Goal: Task Accomplishment & Management: Complete application form

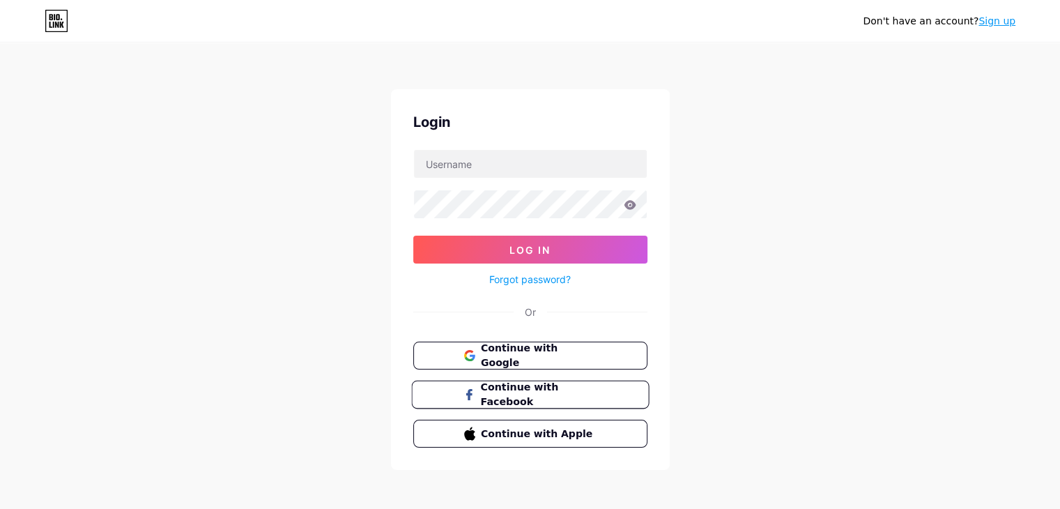
click at [552, 388] on span "Continue with Facebook" at bounding box center [538, 395] width 116 height 30
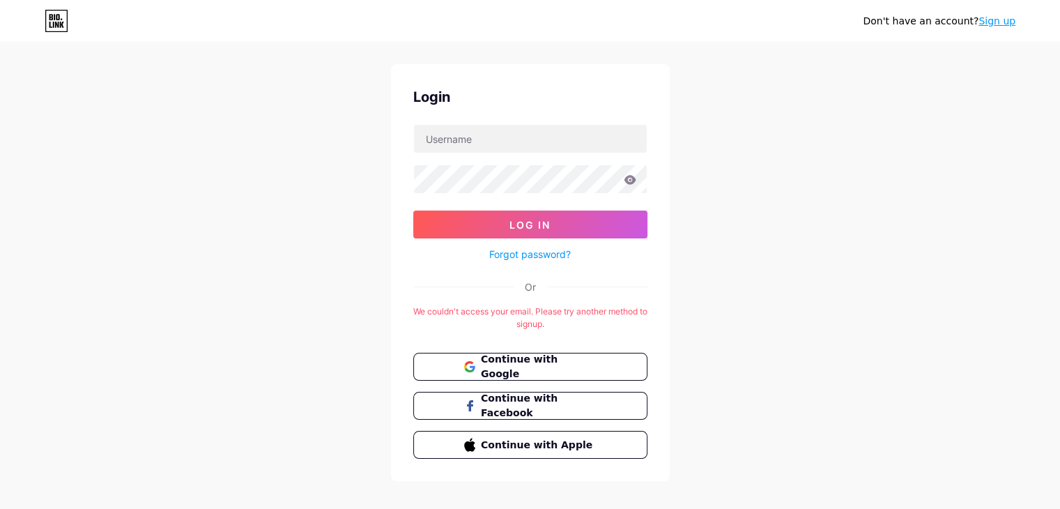
scroll to position [40, 0]
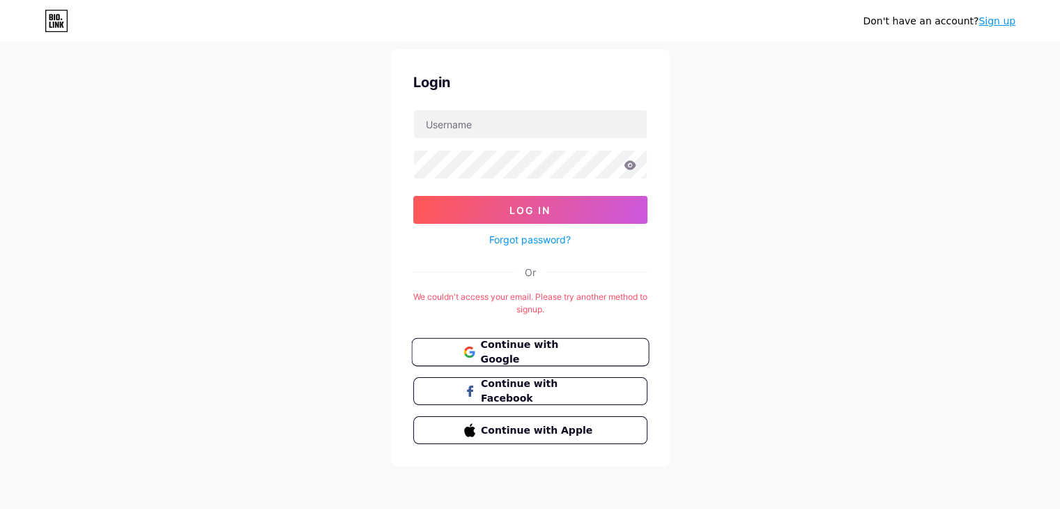
click at [519, 355] on span "Continue with Google" at bounding box center [538, 352] width 116 height 30
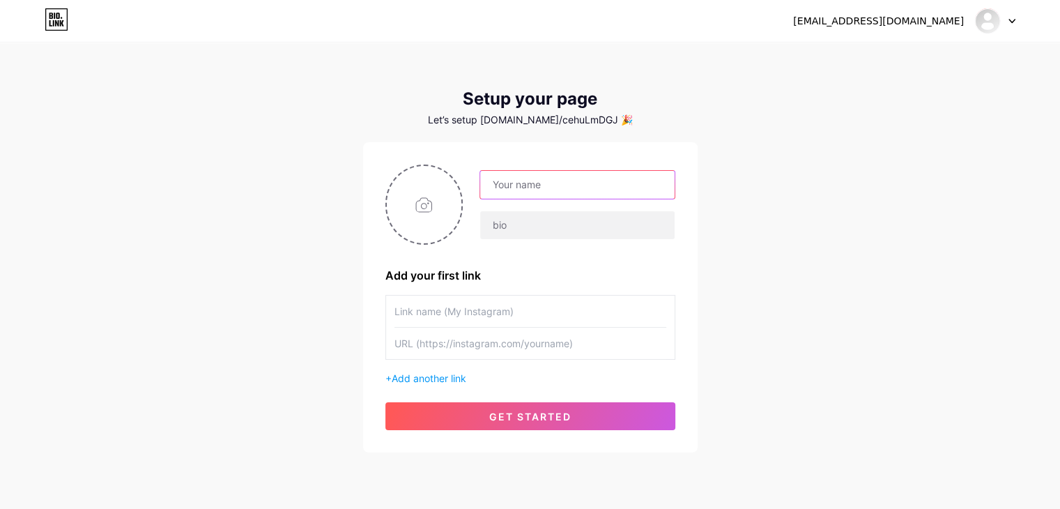
click at [507, 176] on input "text" at bounding box center [577, 185] width 194 height 28
type input "Seomse1"
click at [599, 234] on input "text" at bounding box center [577, 225] width 194 height 28
click at [774, 204] on div "[EMAIL_ADDRESS][DOMAIN_NAME] Dashboard Logout Setup your page Let’s setup [DOMA…" at bounding box center [530, 248] width 1060 height 497
click at [448, 189] on input "file" at bounding box center [424, 204] width 75 height 77
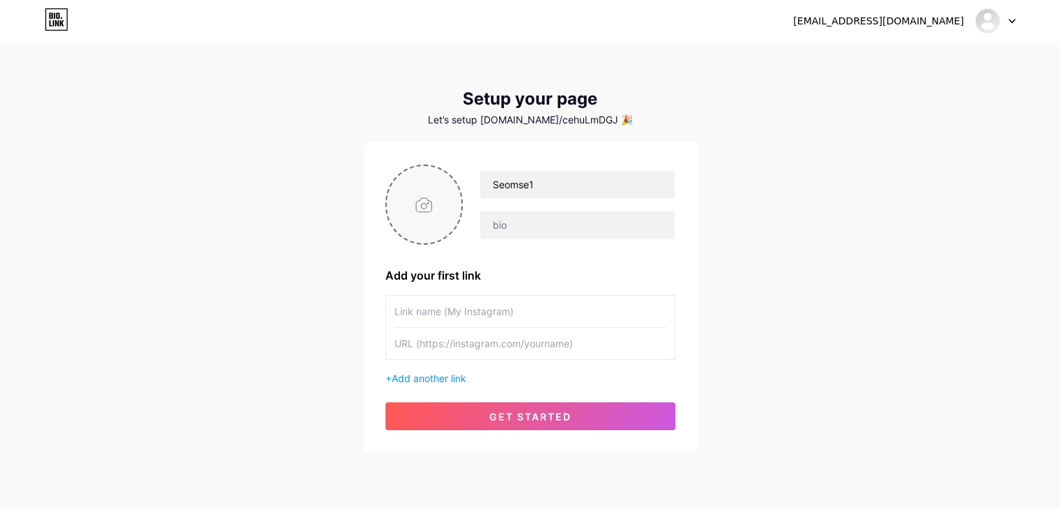
type input "C:\fakepath\ba038791246572148ae88da9c1ef13f6.jpeg"
click at [429, 372] on span "Add another link" at bounding box center [429, 378] width 75 height 12
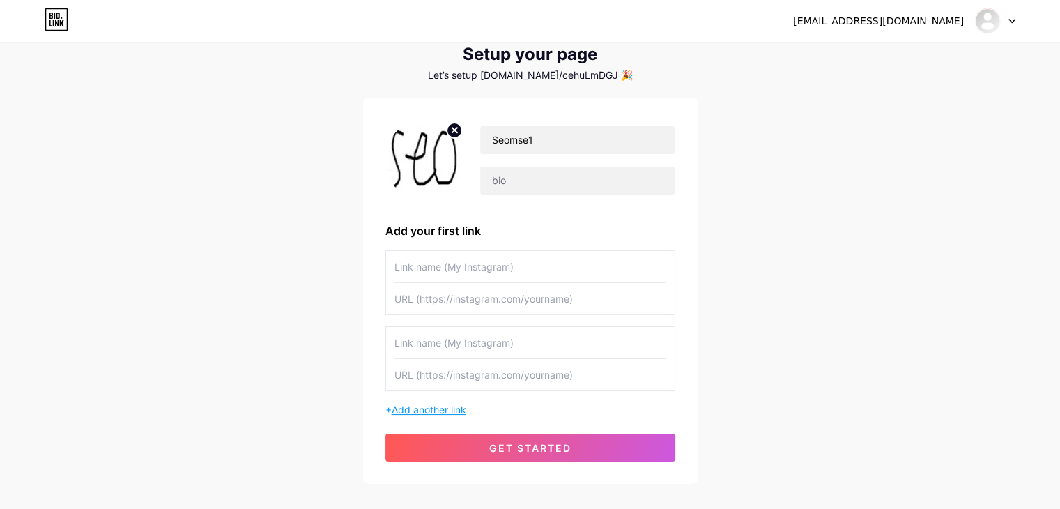
scroll to position [70, 0]
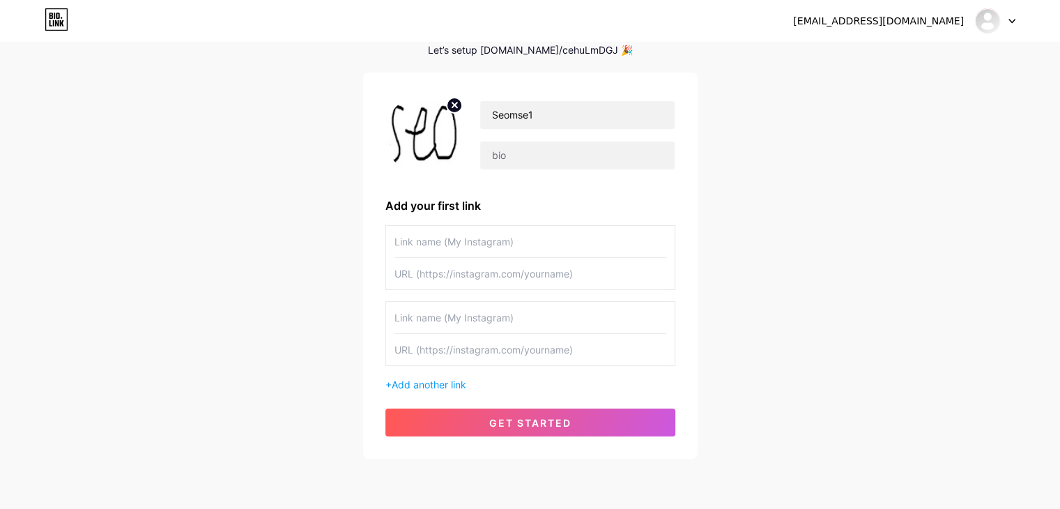
click at [480, 322] on input "text" at bounding box center [530, 317] width 272 height 31
click at [369, 316] on div "Seomse1 Add your first link + Add another link get started" at bounding box center [530, 265] width 335 height 386
click at [477, 237] on input "text" at bounding box center [530, 241] width 272 height 31
click at [369, 245] on div "Seomse1 Add your first link + Add another link get started" at bounding box center [530, 265] width 335 height 386
click at [436, 249] on input "text" at bounding box center [530, 241] width 272 height 31
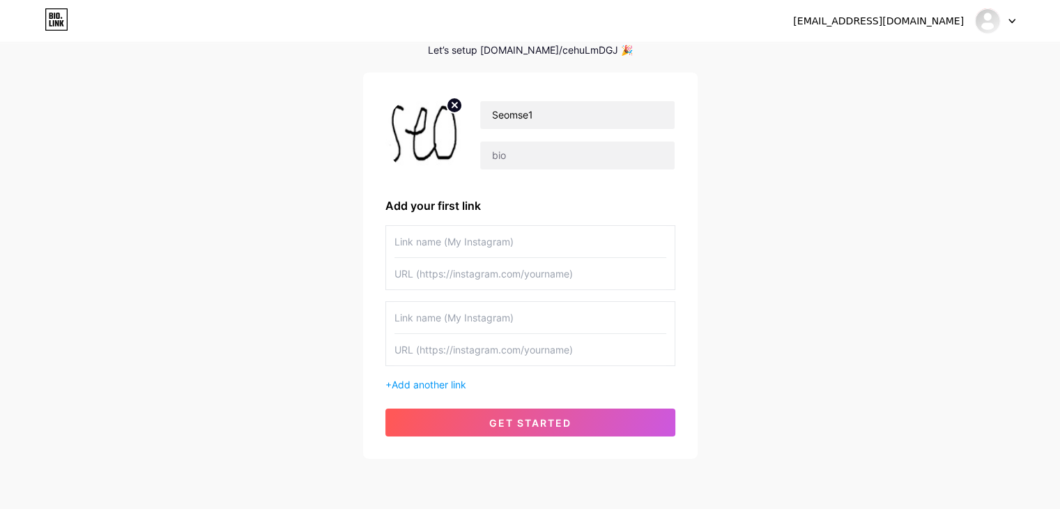
click at [356, 236] on div "[EMAIL_ADDRESS][DOMAIN_NAME] Dashboard Logout Setup your page Let’s setup [DOMA…" at bounding box center [530, 216] width 1060 height 573
click at [415, 235] on input "text" at bounding box center [530, 241] width 272 height 31
click at [284, 107] on div "[EMAIL_ADDRESS][DOMAIN_NAME] Dashboard Logout Setup your page Let’s setup [DOMA…" at bounding box center [530, 216] width 1060 height 573
click at [444, 243] on input "text" at bounding box center [530, 241] width 272 height 31
paste input "[URL][DOMAIN_NAME]"
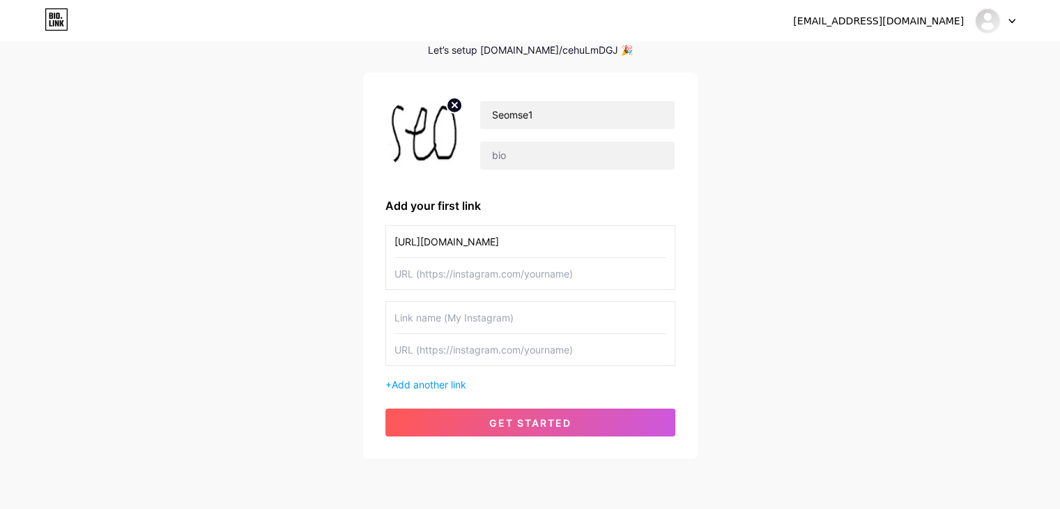
type input "[URL][DOMAIN_NAME]"
click at [347, 307] on div "[EMAIL_ADDRESS][DOMAIN_NAME] Dashboard Logout Setup your page Let’s setup [DOMA…" at bounding box center [530, 216] width 1060 height 573
drag, startPoint x: 545, startPoint y: 239, endPoint x: 335, endPoint y: 240, distance: 210.5
click at [338, 243] on div "[EMAIL_ADDRESS][DOMAIN_NAME] Dashboard Logout Setup your page Let’s setup [DOMA…" at bounding box center [530, 216] width 1060 height 573
click at [335, 240] on div "[EMAIL_ADDRESS][DOMAIN_NAME] Dashboard Logout Setup your page Let’s setup [DOMA…" at bounding box center [530, 216] width 1060 height 573
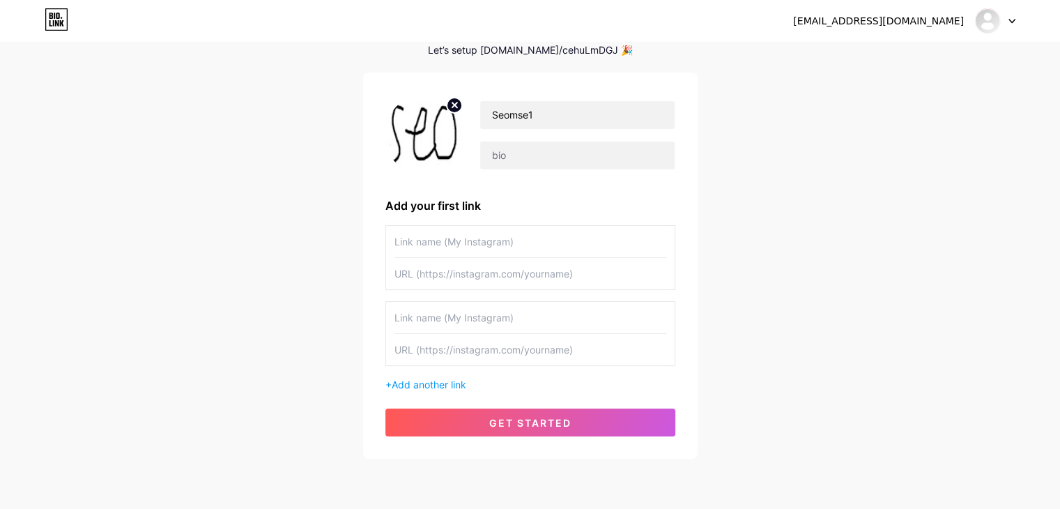
click at [460, 235] on input "text" at bounding box center [530, 241] width 272 height 31
click at [367, 252] on div "Seomse1 Add your first link + Add another link get started" at bounding box center [530, 265] width 335 height 386
click at [438, 270] on input "text" at bounding box center [530, 273] width 272 height 31
click at [441, 232] on input "text" at bounding box center [530, 241] width 272 height 31
paste input "[URL][DOMAIN_NAME]"
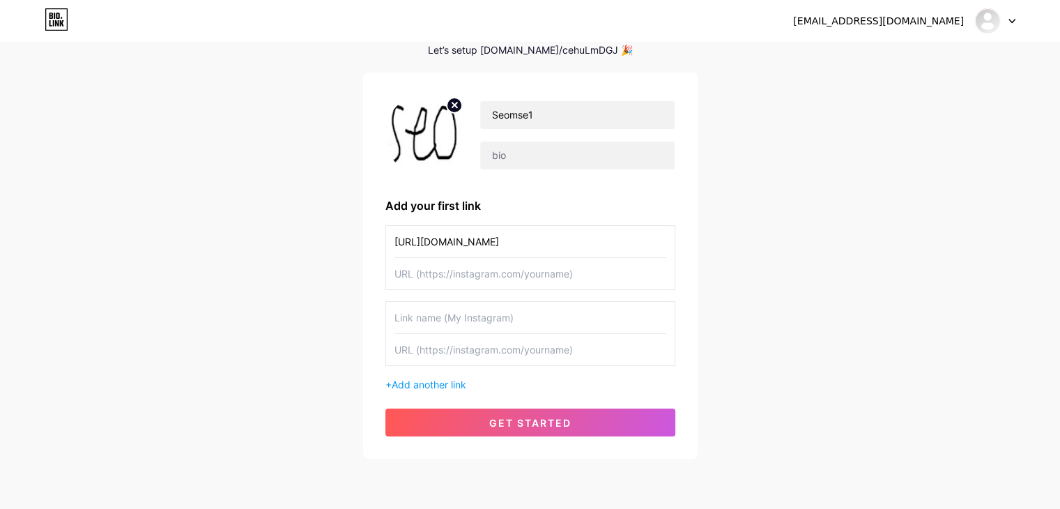
type input "[URL][DOMAIN_NAME]"
click at [467, 264] on input "text" at bounding box center [530, 273] width 272 height 31
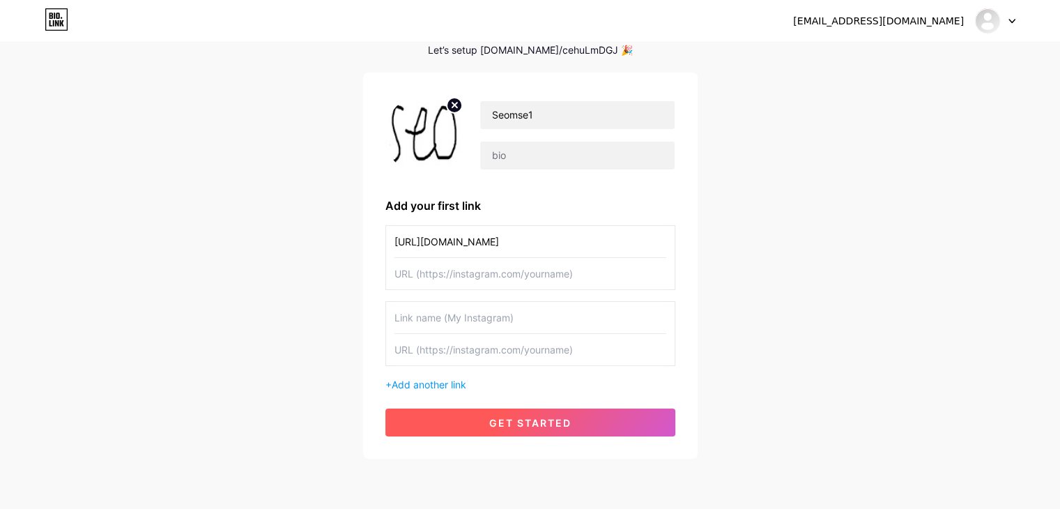
paste input "[URL][DOMAIN_NAME]"
type input "[URL][DOMAIN_NAME]"
click at [560, 427] on button "get started" at bounding box center [530, 422] width 290 height 28
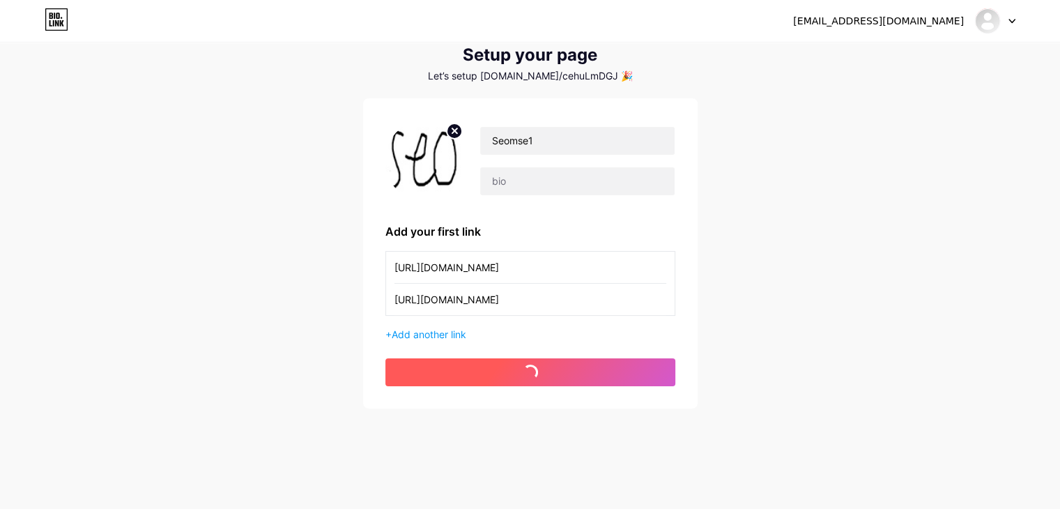
scroll to position [44, 0]
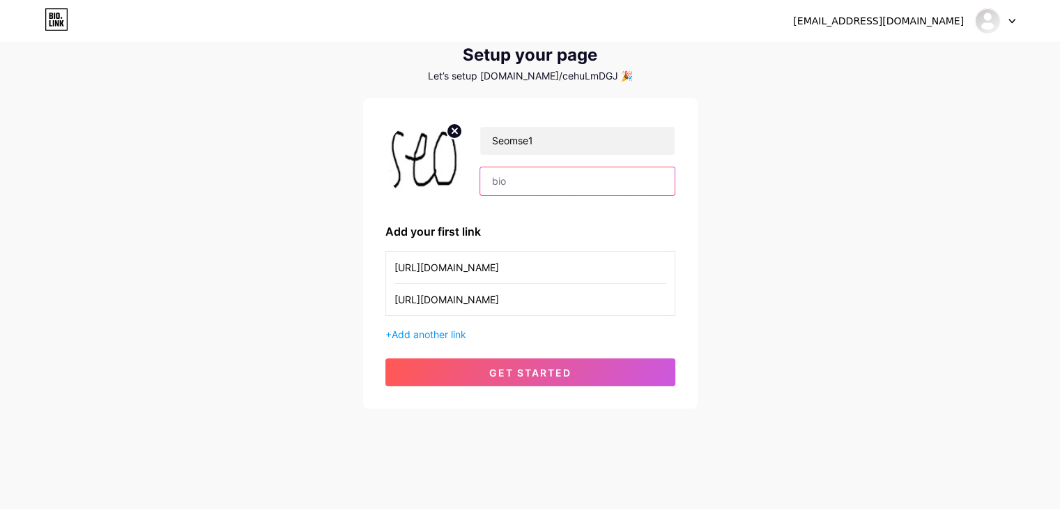
click at [532, 167] on input "text" at bounding box center [577, 181] width 194 height 28
type input ".com"
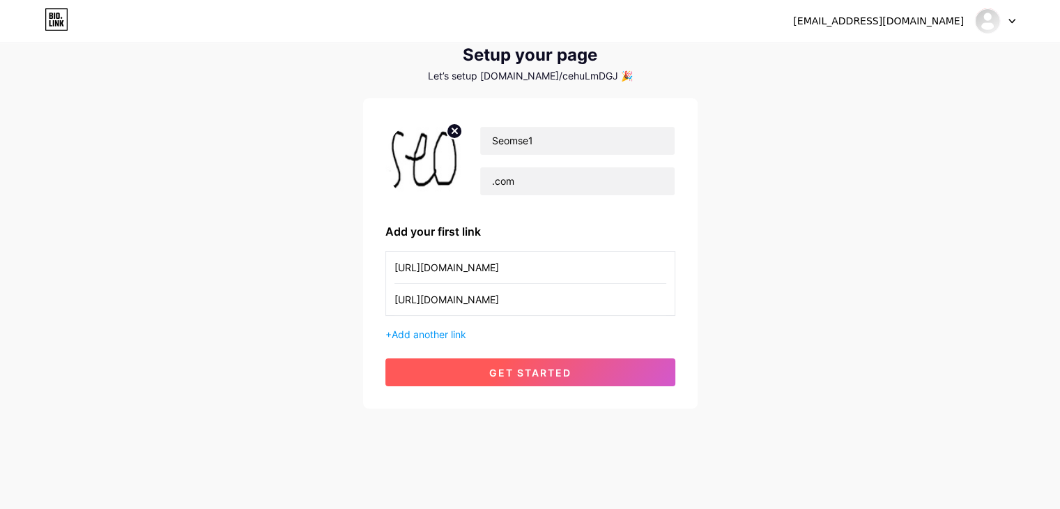
click at [519, 373] on span "get started" at bounding box center [530, 373] width 82 height 12
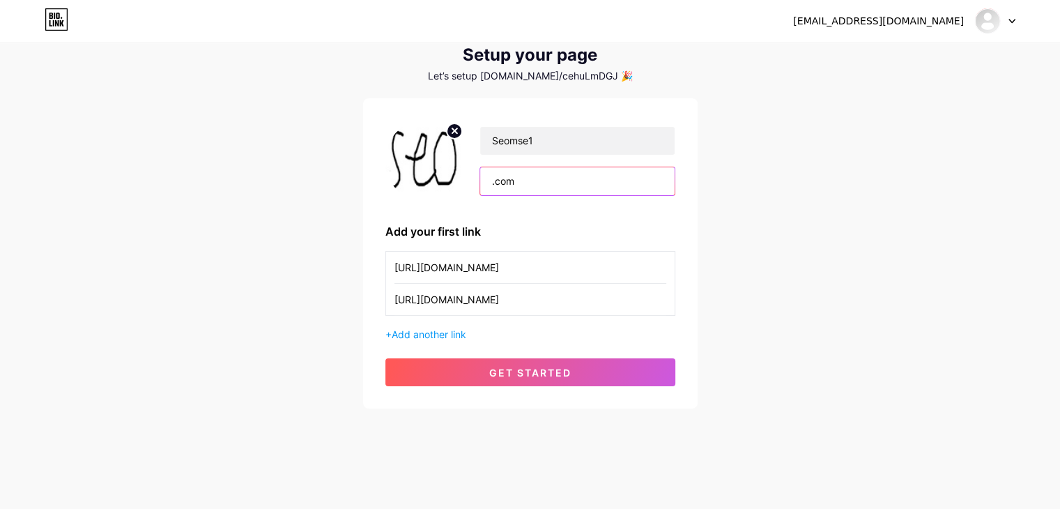
drag, startPoint x: 565, startPoint y: 179, endPoint x: 385, endPoint y: 183, distance: 179.9
click at [396, 185] on div "Seomse1 .com" at bounding box center [530, 161] width 290 height 80
type input "link"
type input "seomse1"
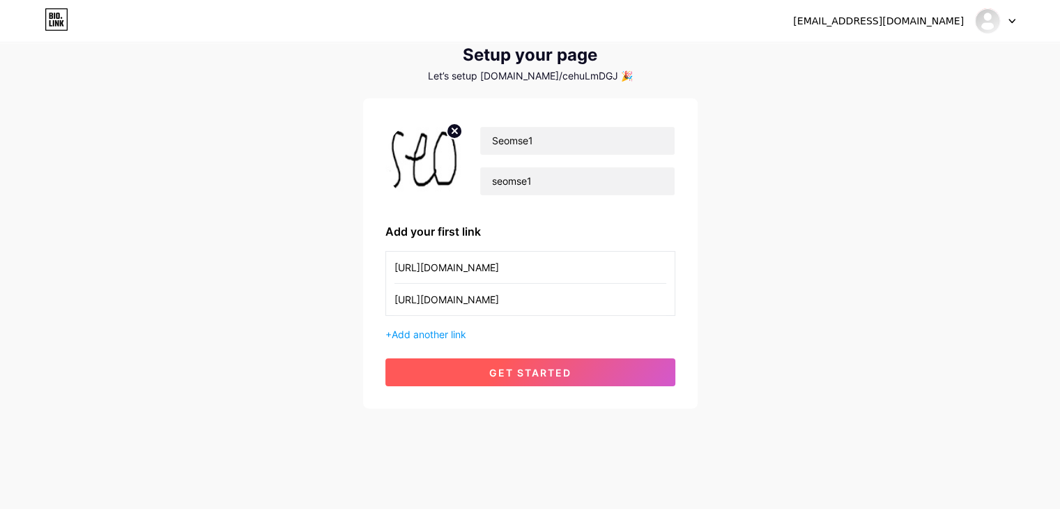
click at [572, 368] on button "get started" at bounding box center [530, 372] width 290 height 28
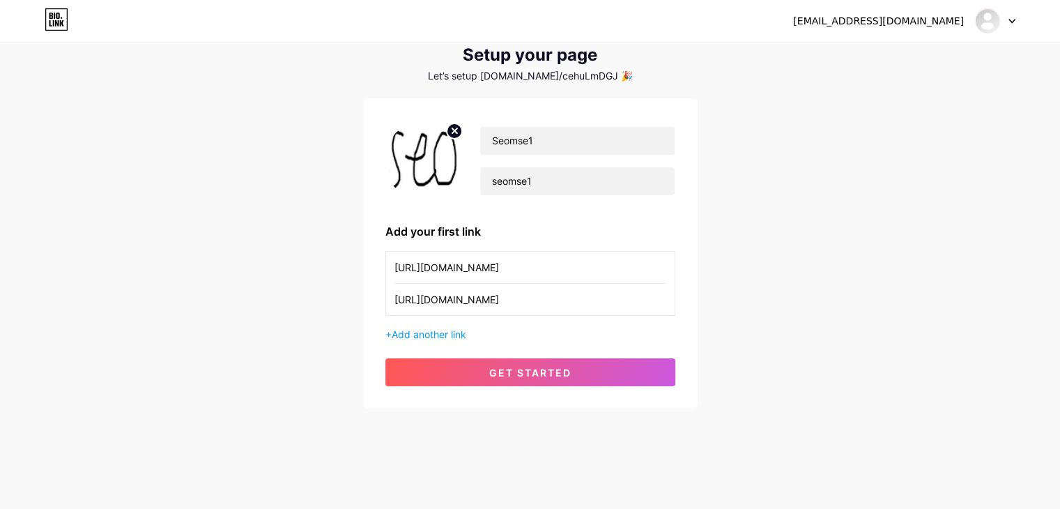
click at [0, 234] on div "[EMAIL_ADDRESS][DOMAIN_NAME] Dashboard Logout Setup your page Let’s setup [DOMA…" at bounding box center [530, 204] width 1060 height 497
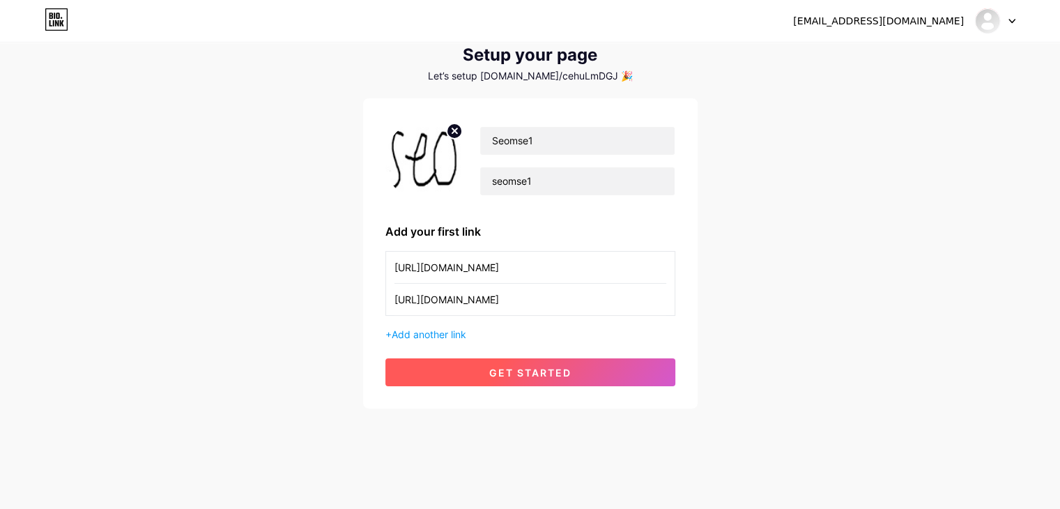
click at [584, 371] on button "get started" at bounding box center [530, 372] width 290 height 28
click at [468, 366] on button "get started" at bounding box center [530, 372] width 290 height 28
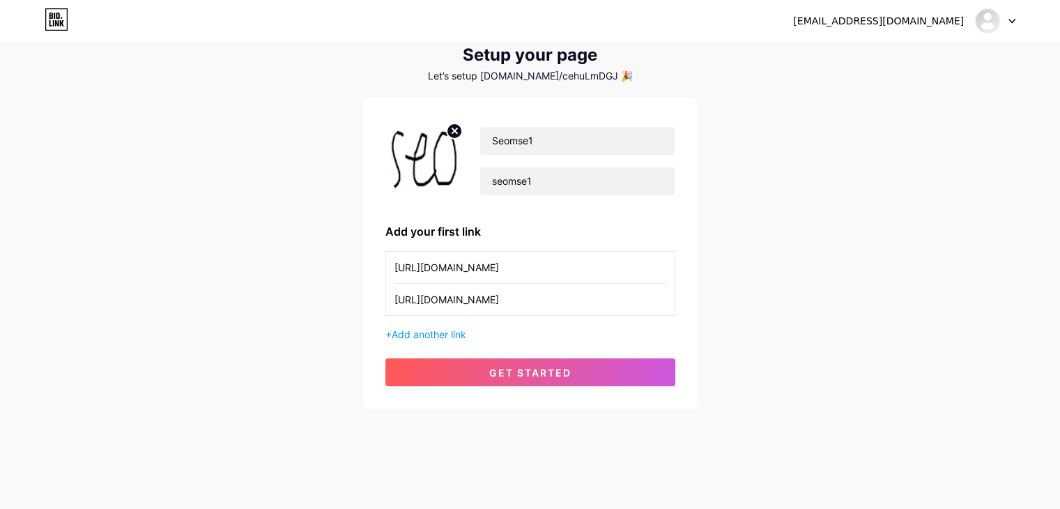
click at [597, 80] on div "Let’s setup [DOMAIN_NAME]/cehuLmDGJ 🎉" at bounding box center [530, 75] width 335 height 11
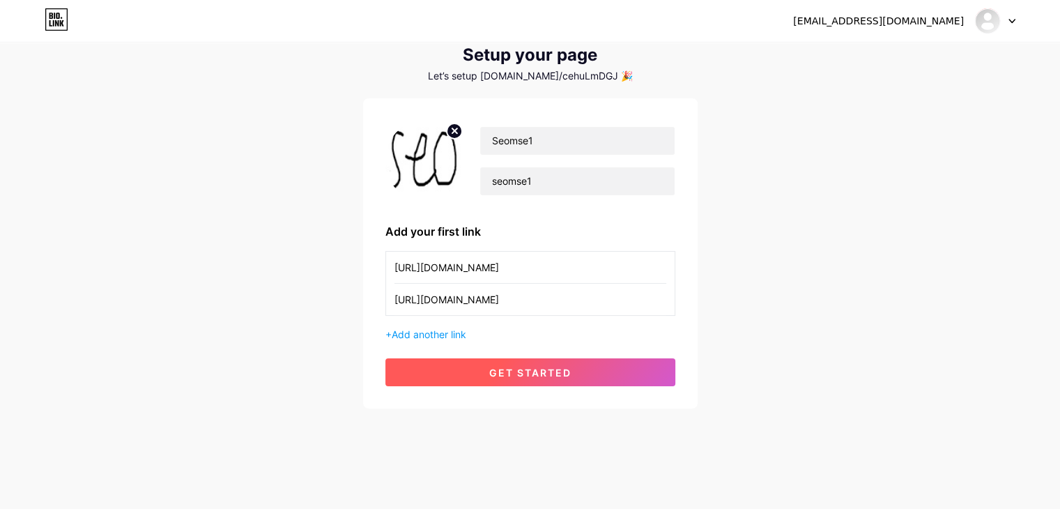
drag, startPoint x: 599, startPoint y: 360, endPoint x: 602, endPoint y: 369, distance: 9.5
click at [599, 360] on button "get started" at bounding box center [530, 372] width 290 height 28
click at [602, 369] on button "get started" at bounding box center [530, 372] width 290 height 28
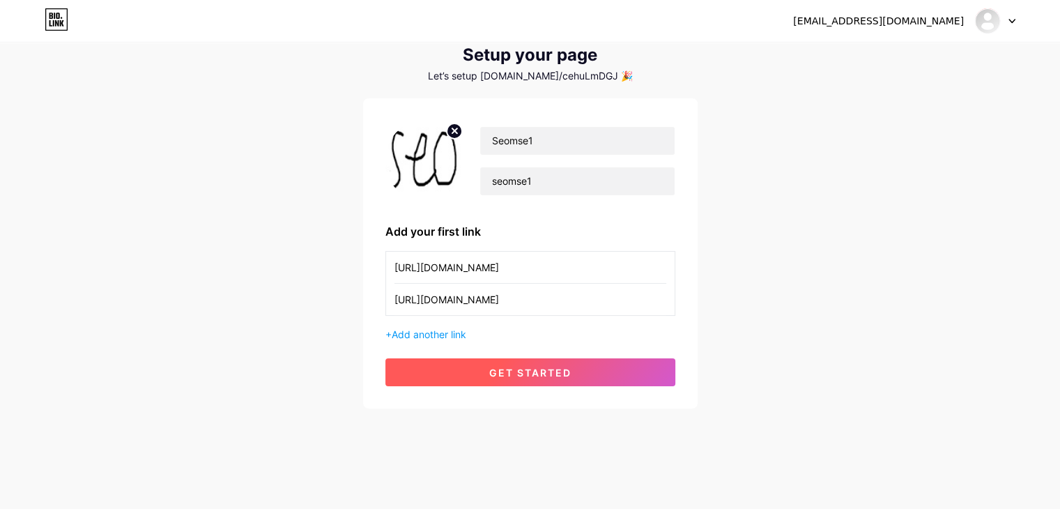
click at [602, 369] on button "get started" at bounding box center [530, 372] width 290 height 28
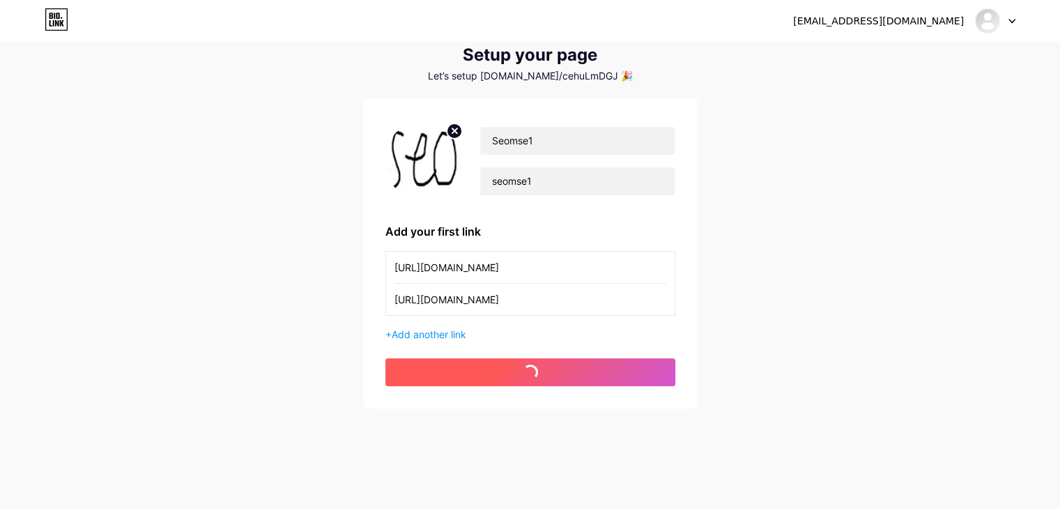
click at [602, 369] on button "get started" at bounding box center [530, 372] width 290 height 28
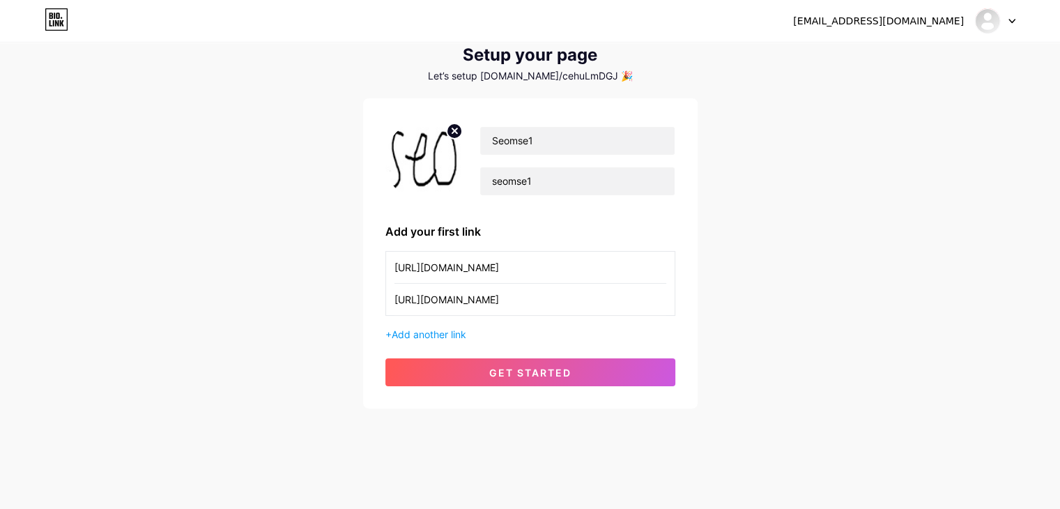
drag, startPoint x: 622, startPoint y: 302, endPoint x: 250, endPoint y: 338, distance: 373.9
click at [250, 338] on div "[EMAIL_ADDRESS][DOMAIN_NAME] Dashboard Logout Setup your page Let’s setup [DOMA…" at bounding box center [530, 204] width 1060 height 497
click at [249, 325] on div "[EMAIL_ADDRESS][DOMAIN_NAME] Dashboard Logout Setup your page Let’s setup [DOMA…" at bounding box center [530, 204] width 1060 height 497
drag, startPoint x: 428, startPoint y: 264, endPoint x: 263, endPoint y: 261, distance: 165.2
click at [265, 261] on div "[EMAIL_ADDRESS][DOMAIN_NAME] Dashboard Logout Setup your page Let’s setup [DOMA…" at bounding box center [530, 204] width 1060 height 497
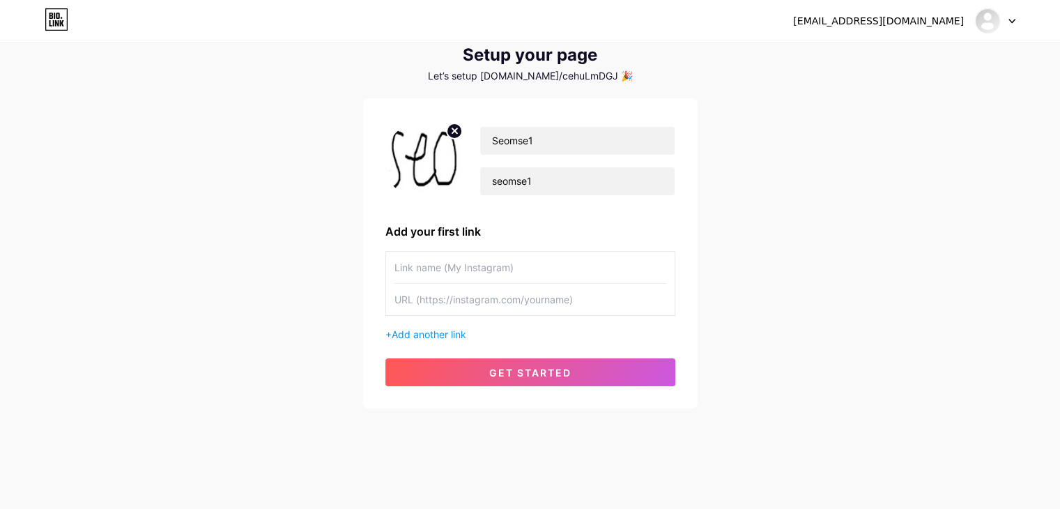
drag, startPoint x: 319, startPoint y: 296, endPoint x: 309, endPoint y: 298, distance: 9.2
click at [309, 298] on div "[EMAIL_ADDRESS][DOMAIN_NAME] Dashboard Logout Setup your page Let’s setup [DOMA…" at bounding box center [530, 204] width 1060 height 497
click at [454, 298] on input "text" at bounding box center [530, 299] width 272 height 31
paste input "[URL][DOMAIN_NAME]"
type input "[URL][DOMAIN_NAME]"
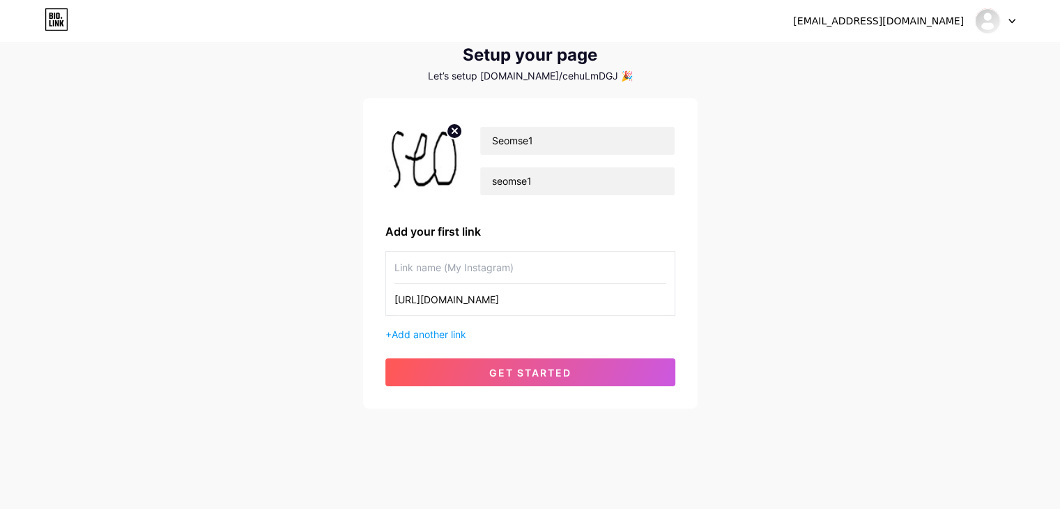
click at [450, 275] on input "text" at bounding box center [530, 267] width 272 height 31
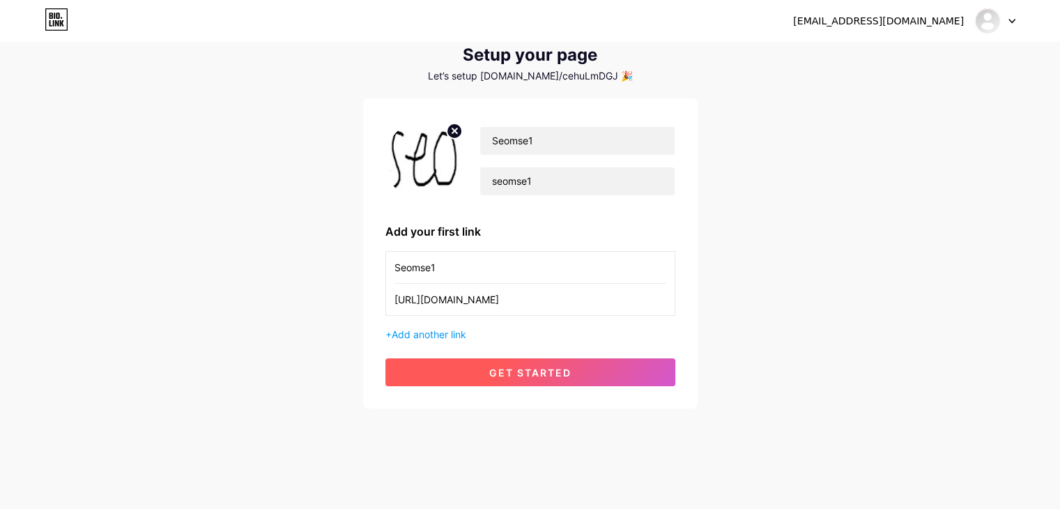
type input "Seomse1"
click at [503, 371] on span "get started" at bounding box center [530, 373] width 82 height 12
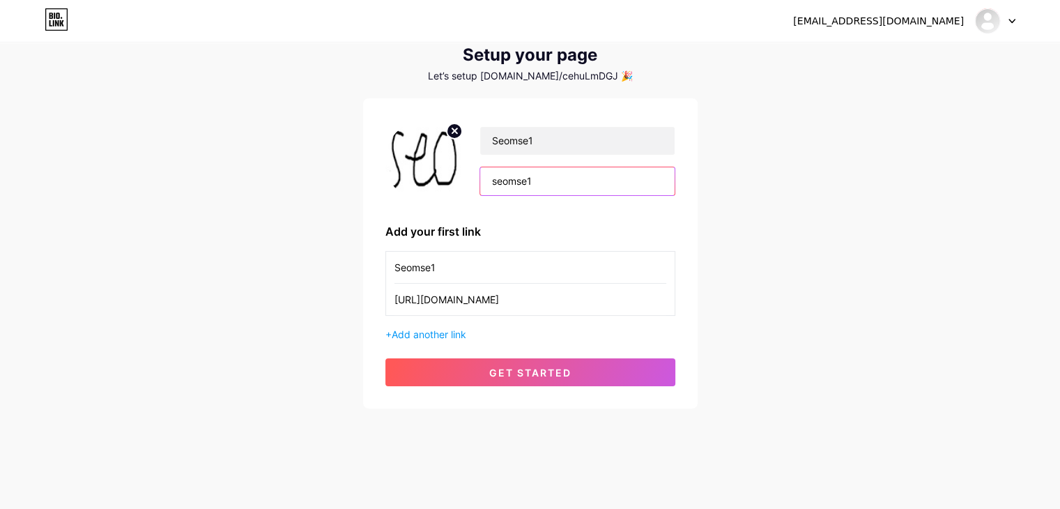
drag, startPoint x: 578, startPoint y: 189, endPoint x: 290, endPoint y: 217, distance: 290.0
click at [312, 216] on div "[EMAIL_ADDRESS][DOMAIN_NAME] Dashboard Logout Setup your page Let’s setup [DOMA…" at bounding box center [530, 204] width 1060 height 497
